Goal: Task Accomplishment & Management: Manage account settings

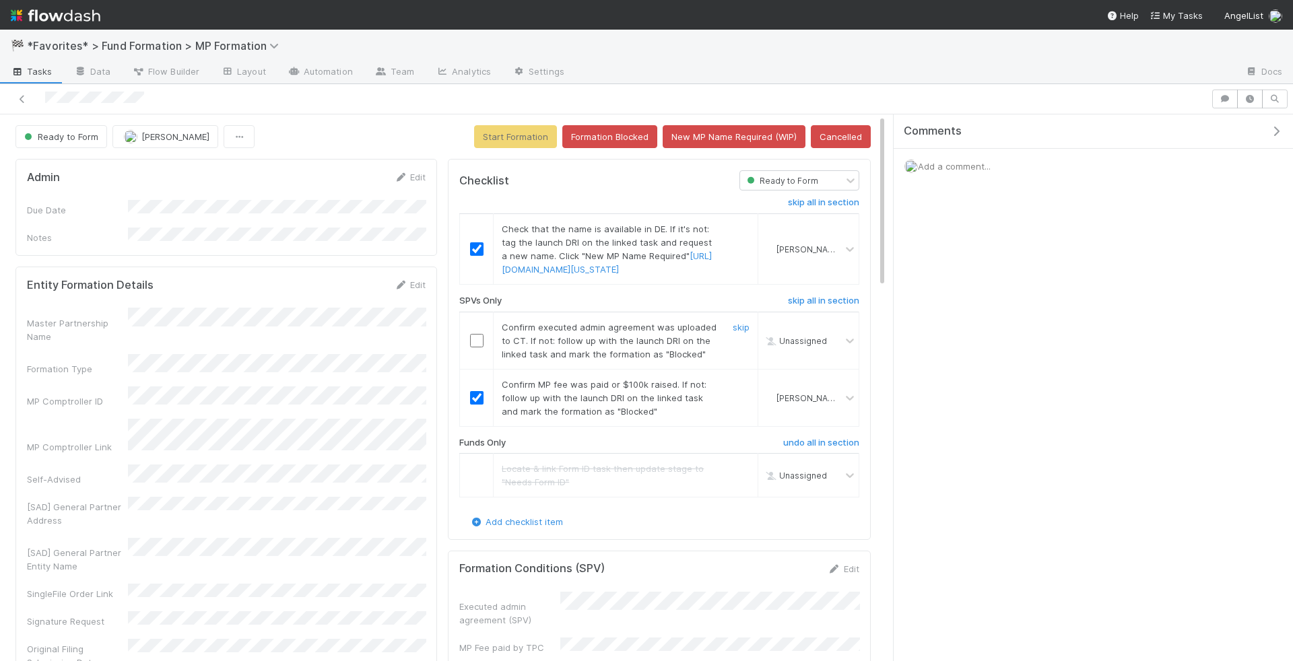
click at [480, 347] on input "checkbox" at bounding box center [476, 340] width 13 height 13
click at [496, 138] on button "Start Formation" at bounding box center [515, 136] width 83 height 23
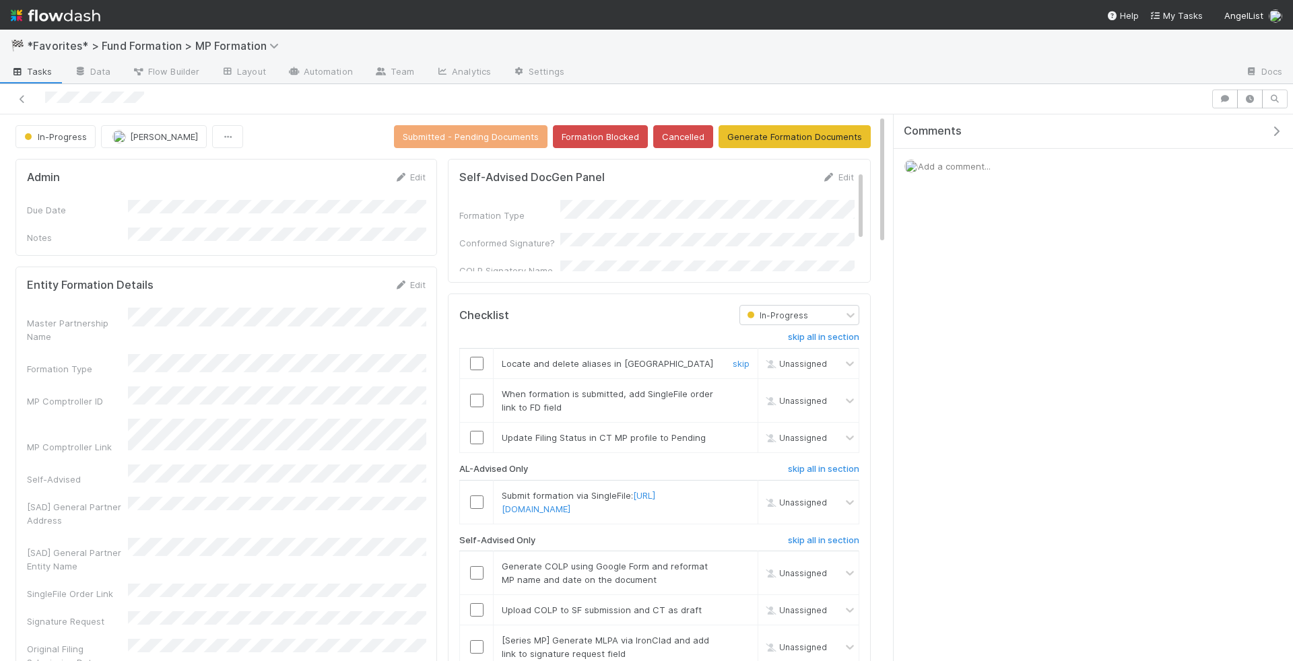
click at [479, 361] on input "checkbox" at bounding box center [476, 363] width 13 height 13
click at [355, 394] on div "Master Partnership Name Formation Type MP Comptroller ID MP Comptroller Link Se…" at bounding box center [226, 502] width 399 height 388
click at [418, 179] on link "Edit" at bounding box center [410, 177] width 32 height 11
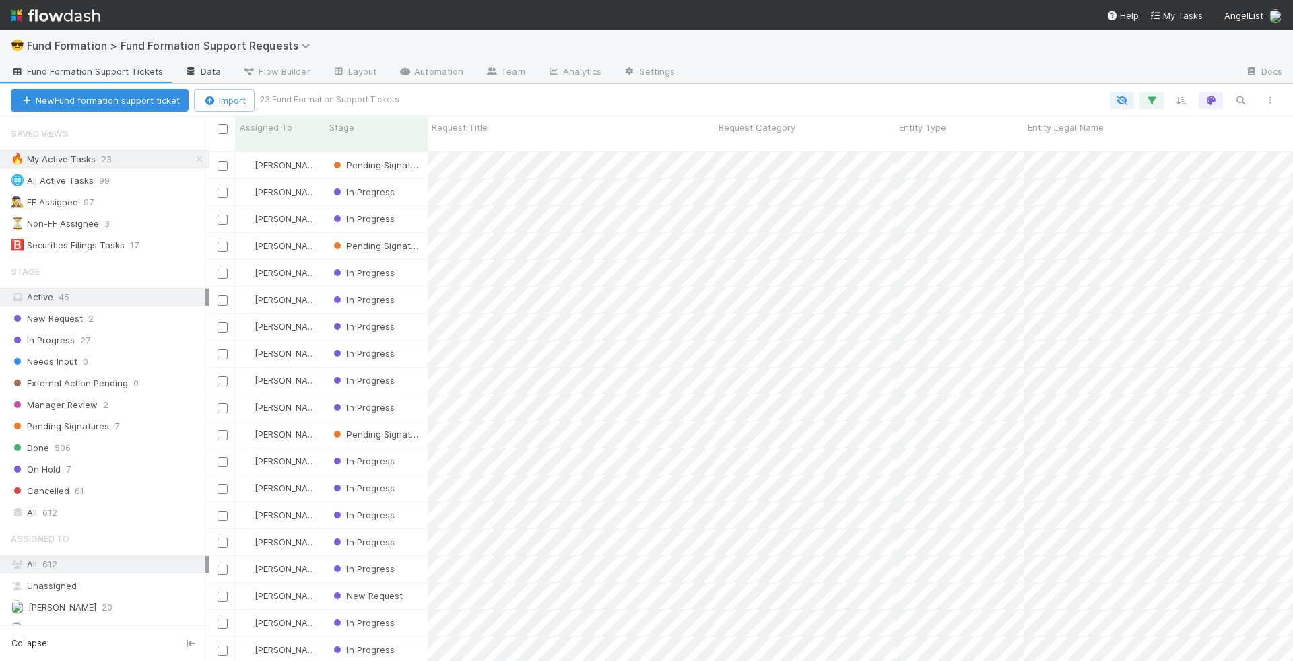
scroll to position [521, 1084]
click at [196, 147] on div "Saved Views 🔥 My Active Tasks 23 🌐 All Active Tasks 99 🕵️‍♂️ FF Assignee 97 ⏳ N…" at bounding box center [104, 187] width 209 height 135
click at [201, 158] on icon at bounding box center [199, 159] width 13 height 9
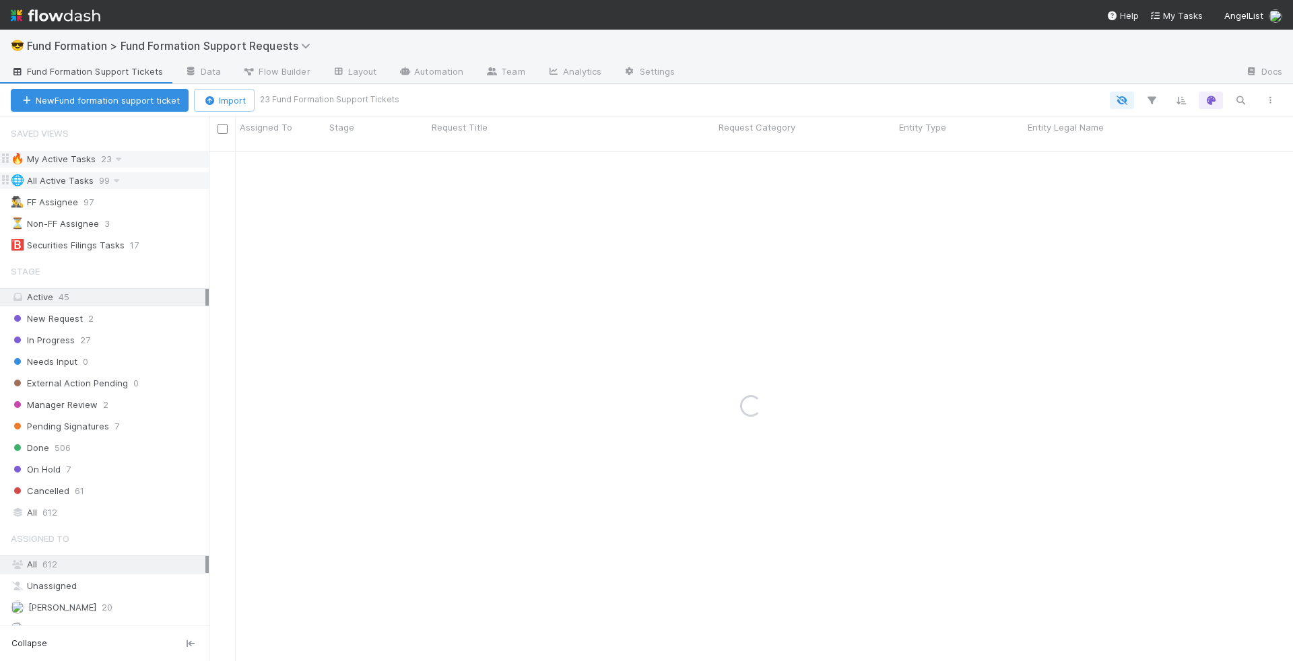
click at [155, 174] on div "🌐 All Active Tasks 99" at bounding box center [110, 180] width 198 height 17
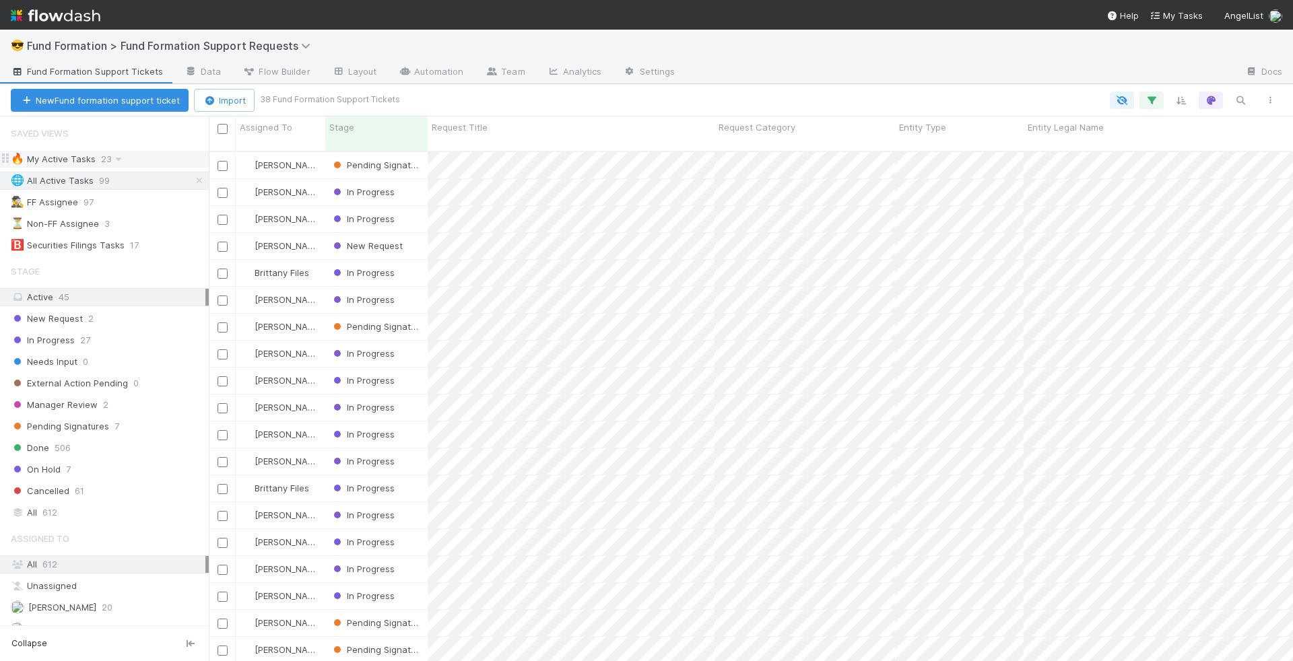
scroll to position [521, 1084]
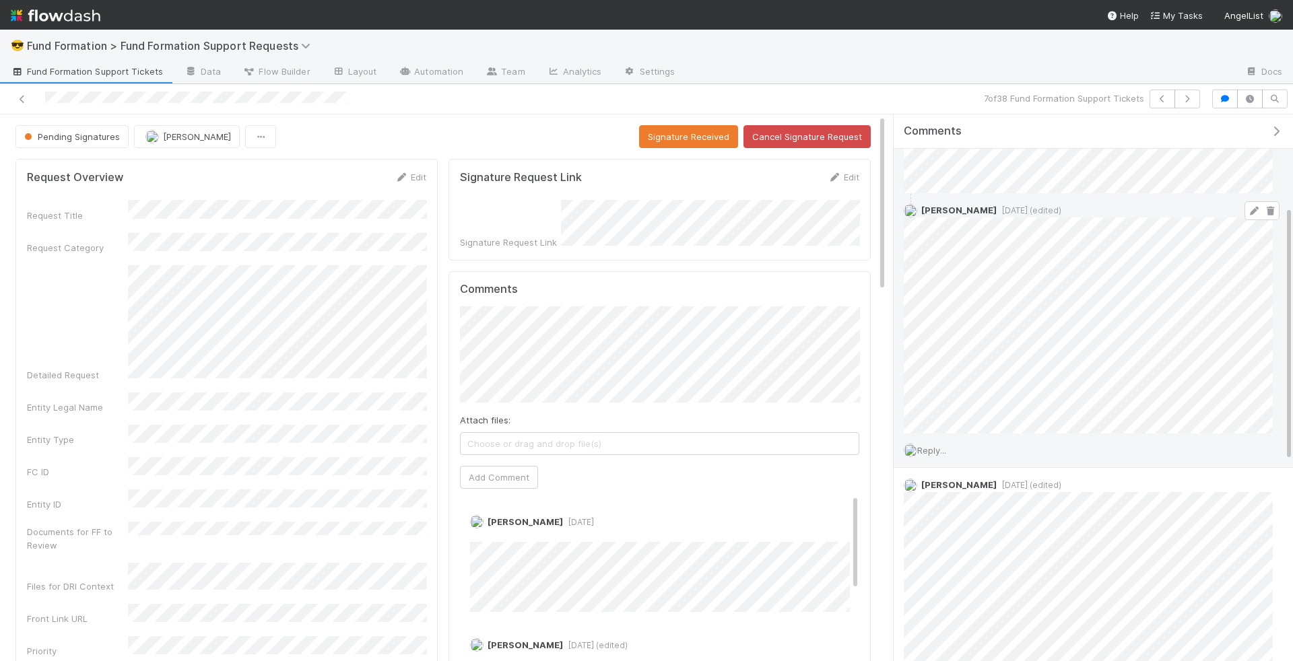
scroll to position [197, 0]
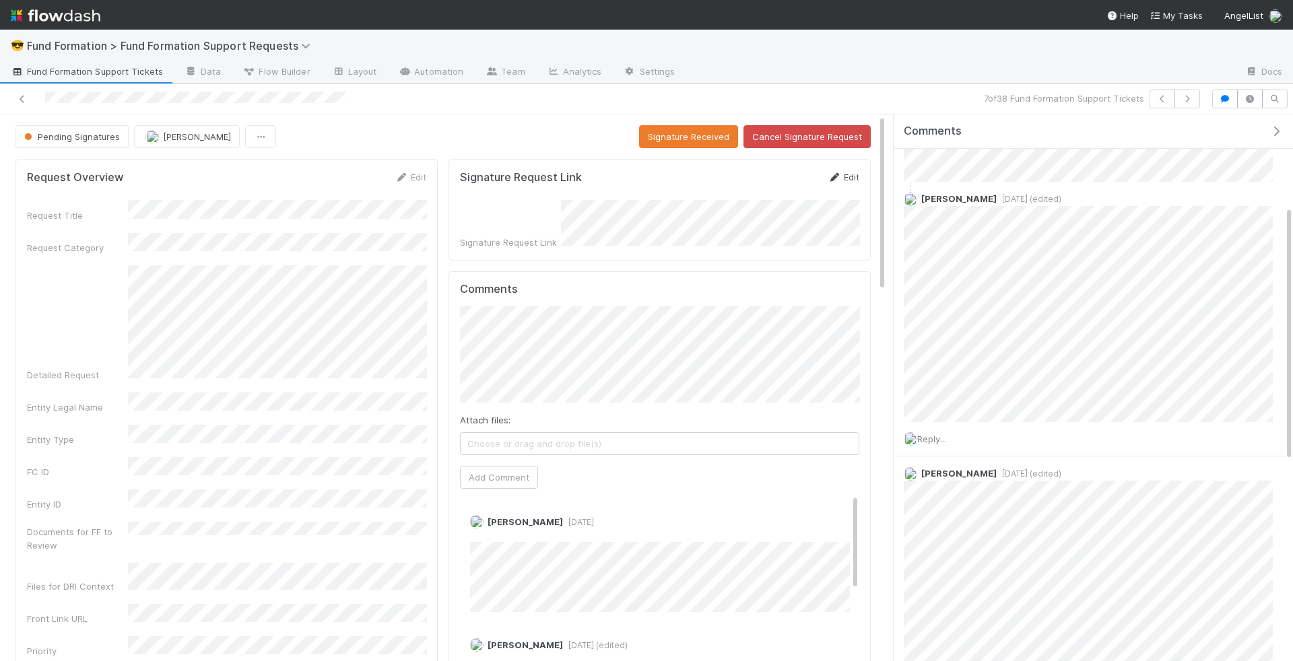
click at [845, 178] on link "Edit" at bounding box center [843, 177] width 32 height 11
click at [768, 170] on button "Save" at bounding box center [787, 181] width 38 height 23
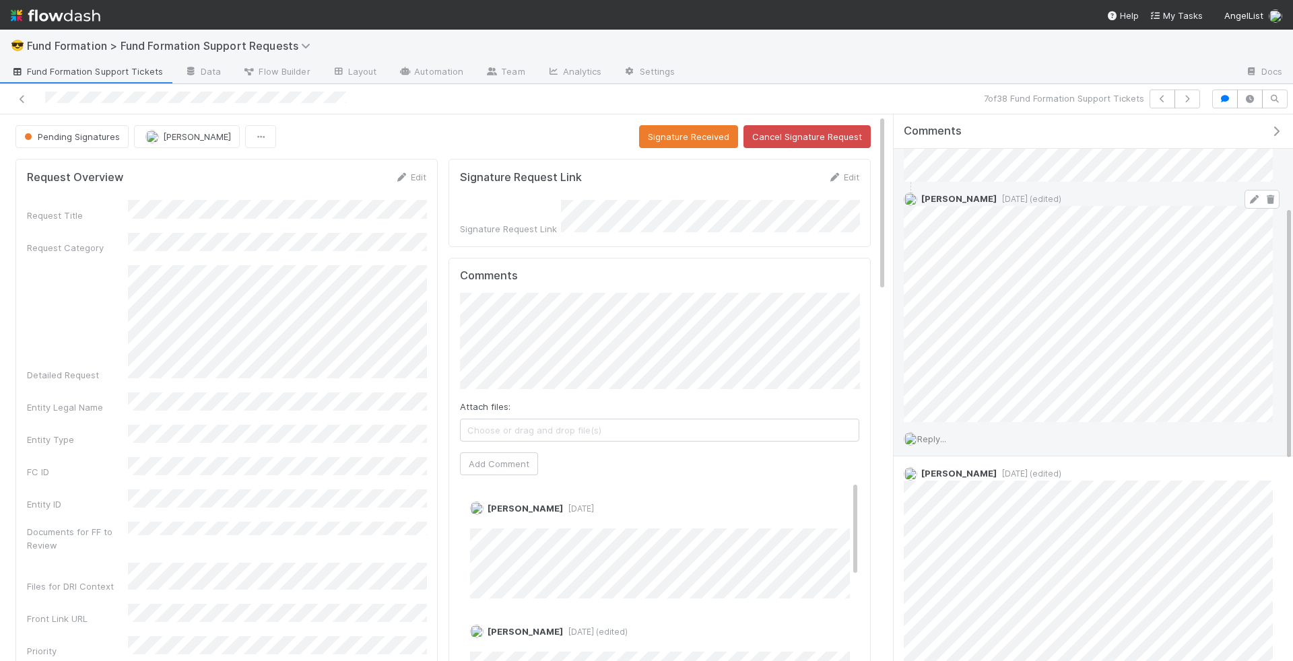
scroll to position [0, 0]
click at [1250, 198] on icon at bounding box center [1253, 201] width 13 height 9
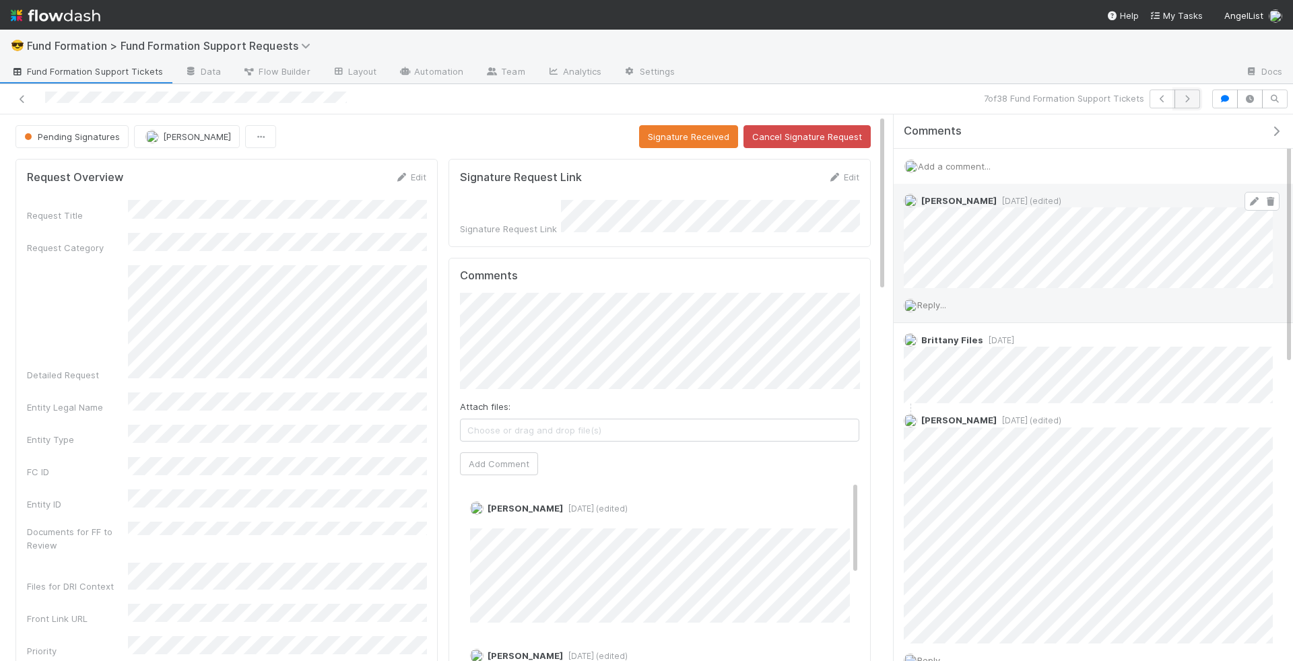
click at [1187, 100] on icon "button" at bounding box center [1186, 99] width 13 height 8
